Goal: Information Seeking & Learning: Learn about a topic

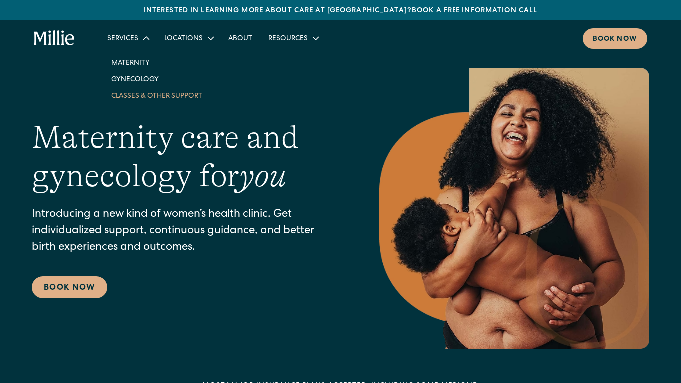
click at [148, 96] on link "Classes & Other Support" at bounding box center [156, 95] width 107 height 16
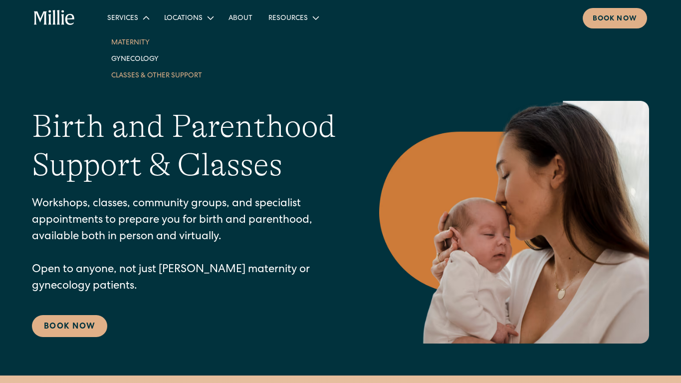
click at [134, 37] on link "Maternity" at bounding box center [156, 42] width 107 height 16
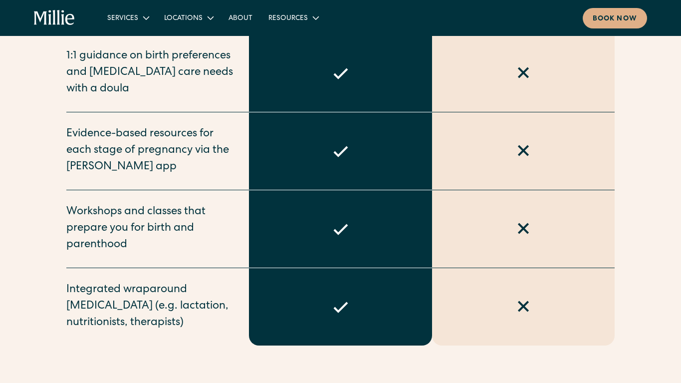
scroll to position [1042, 0]
